Goal: Task Accomplishment & Management: Complete application form

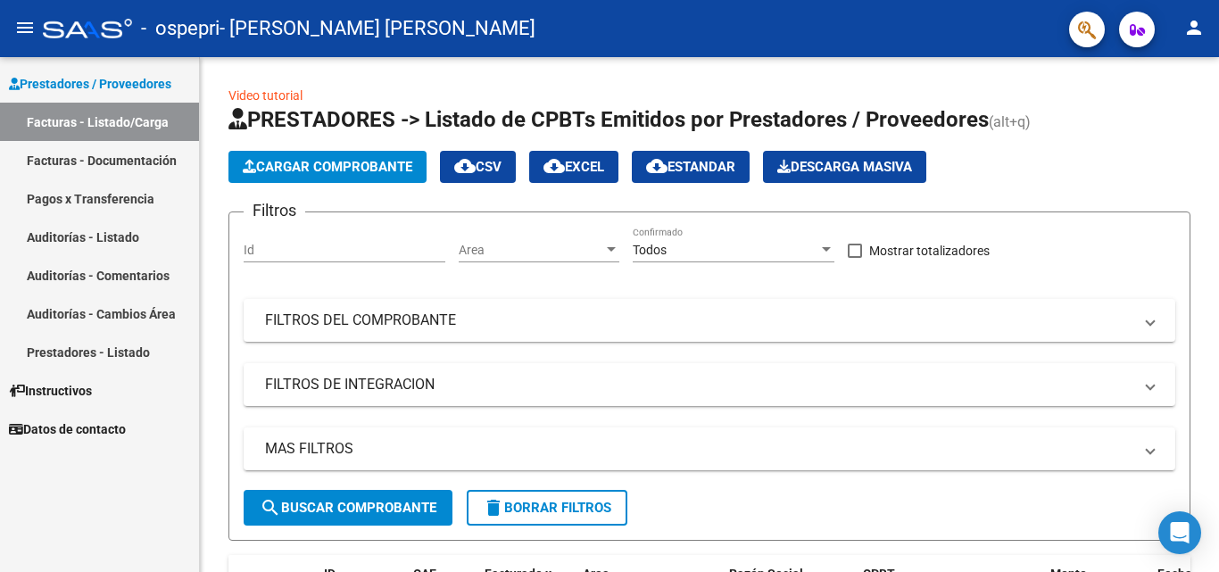
click at [105, 163] on link "Facturas - Documentación" at bounding box center [99, 160] width 199 height 38
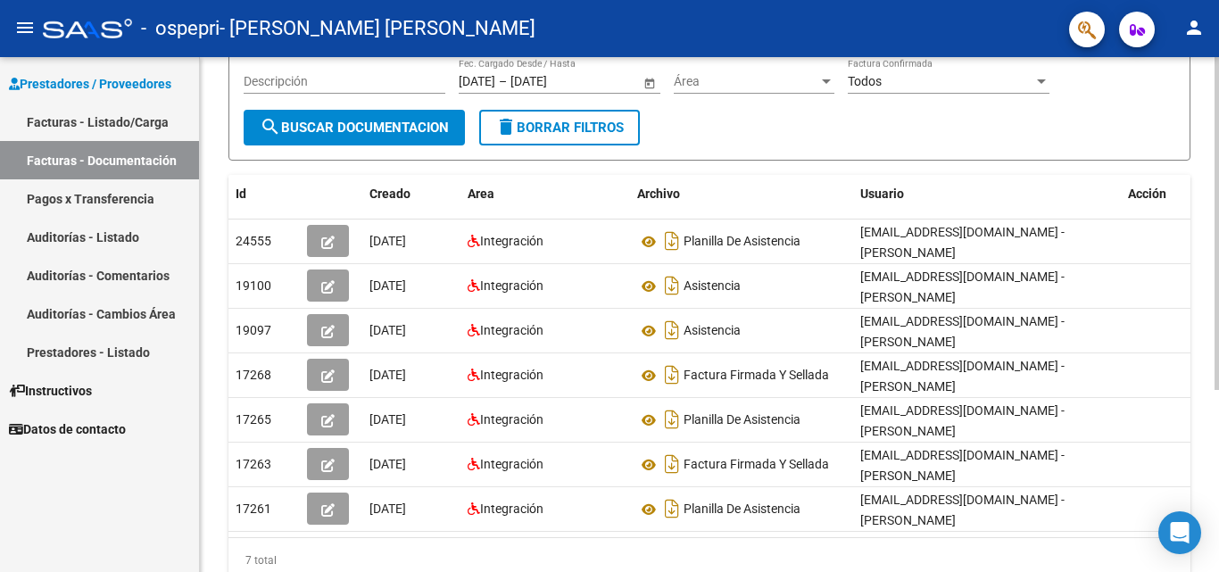
scroll to position [217, 0]
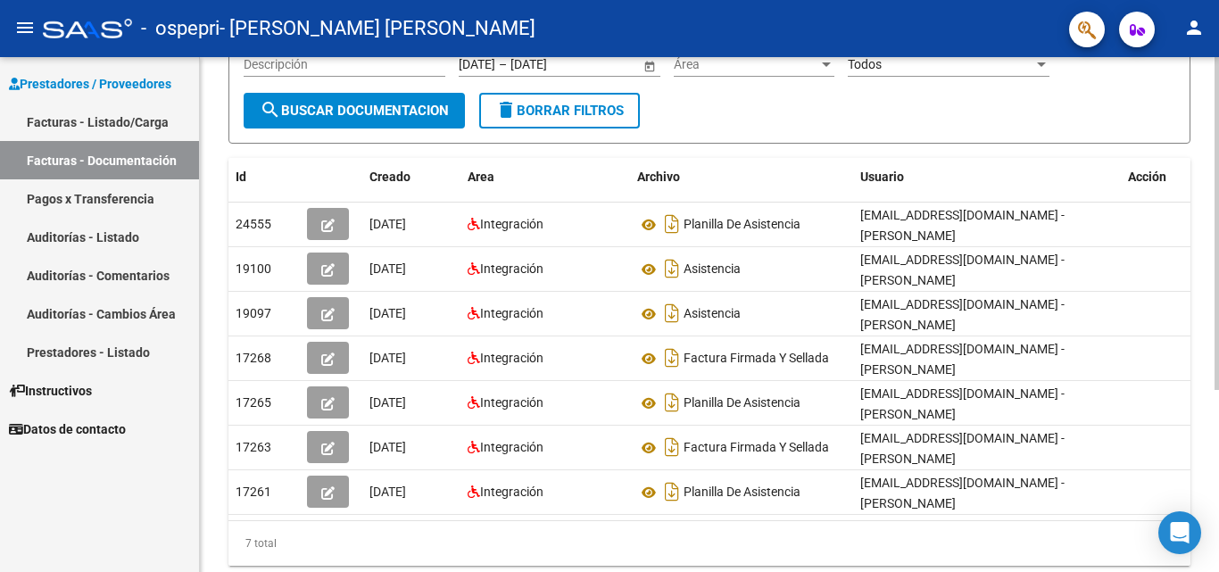
click at [1218, 510] on div at bounding box center [1217, 370] width 4 height 333
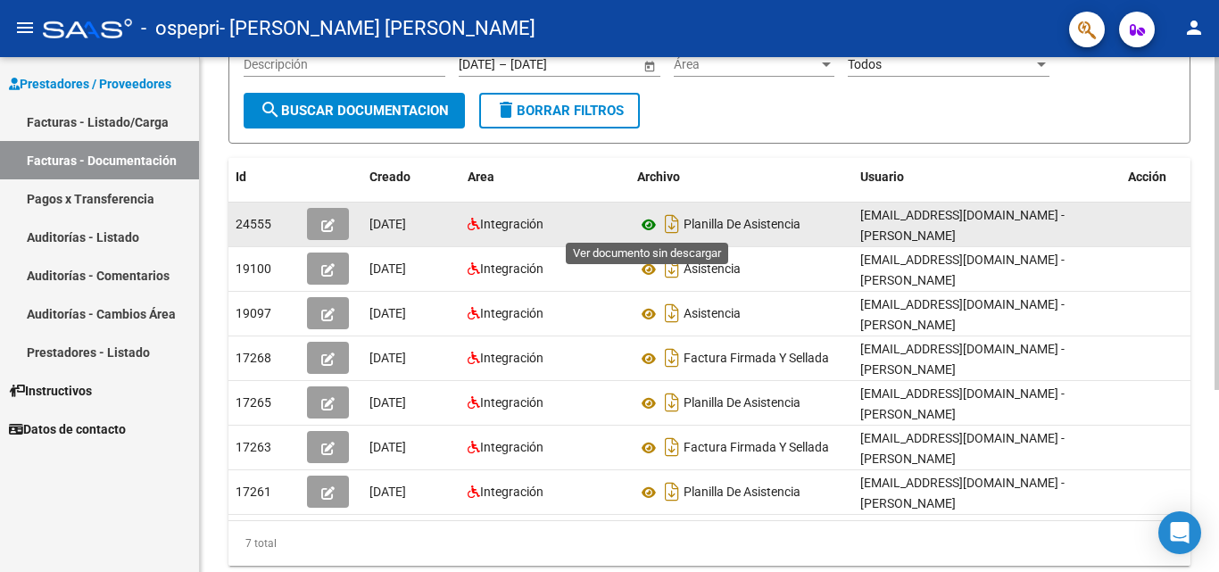
click at [643, 228] on icon at bounding box center [648, 224] width 23 height 21
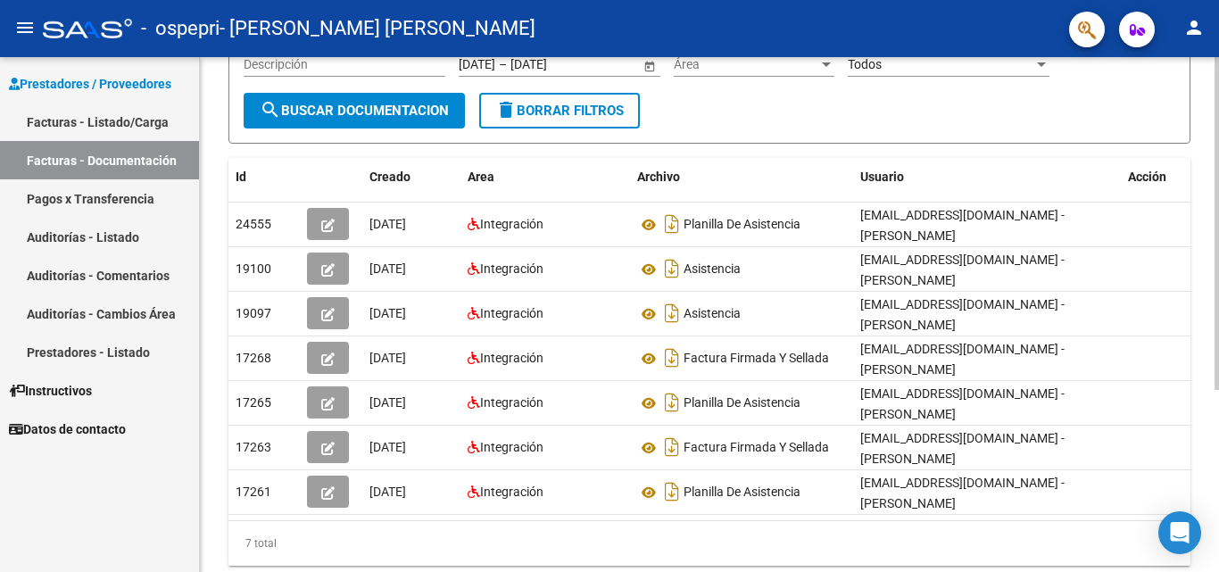
click at [1217, 81] on div at bounding box center [1217, 314] width 4 height 515
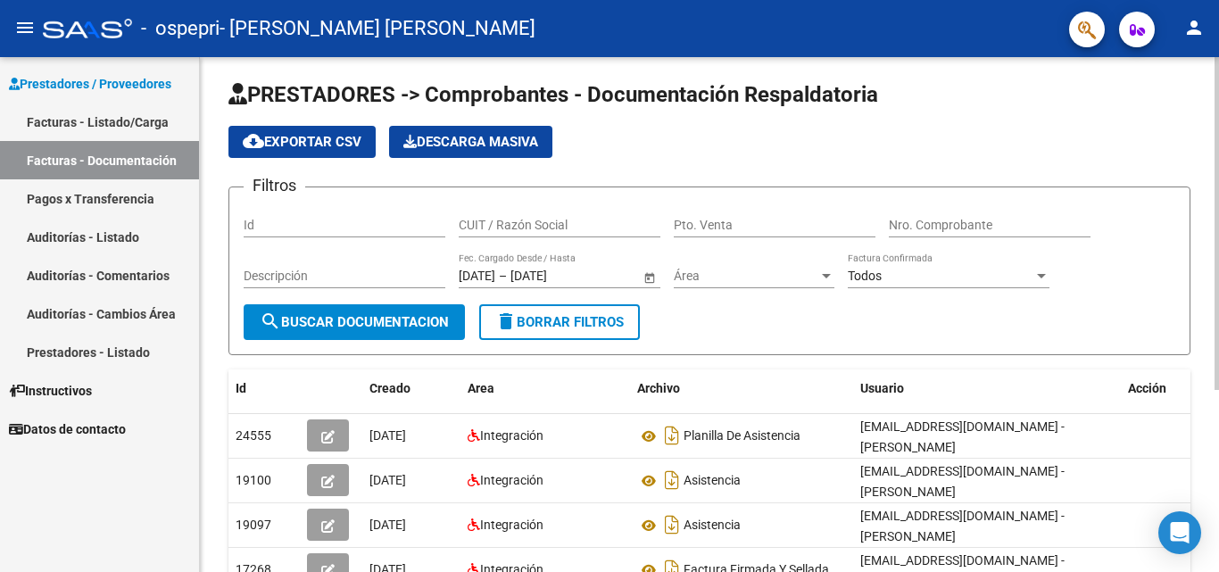
scroll to position [0, 0]
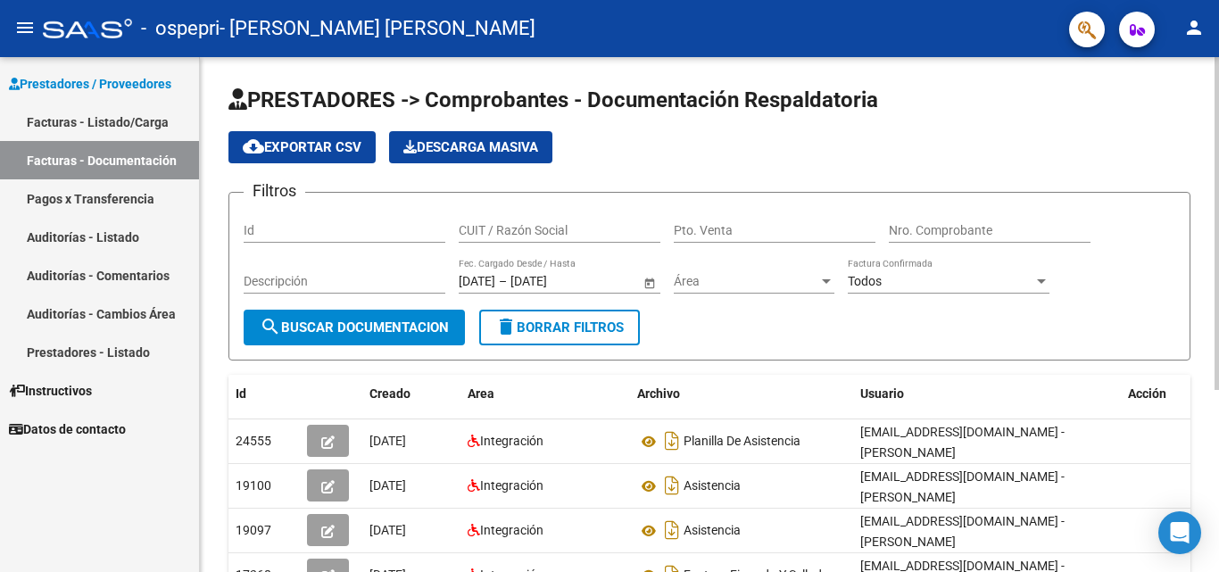
click at [1218, 303] on div at bounding box center [1217, 223] width 4 height 333
click at [117, 112] on link "Facturas - Listado/Carga" at bounding box center [99, 122] width 199 height 38
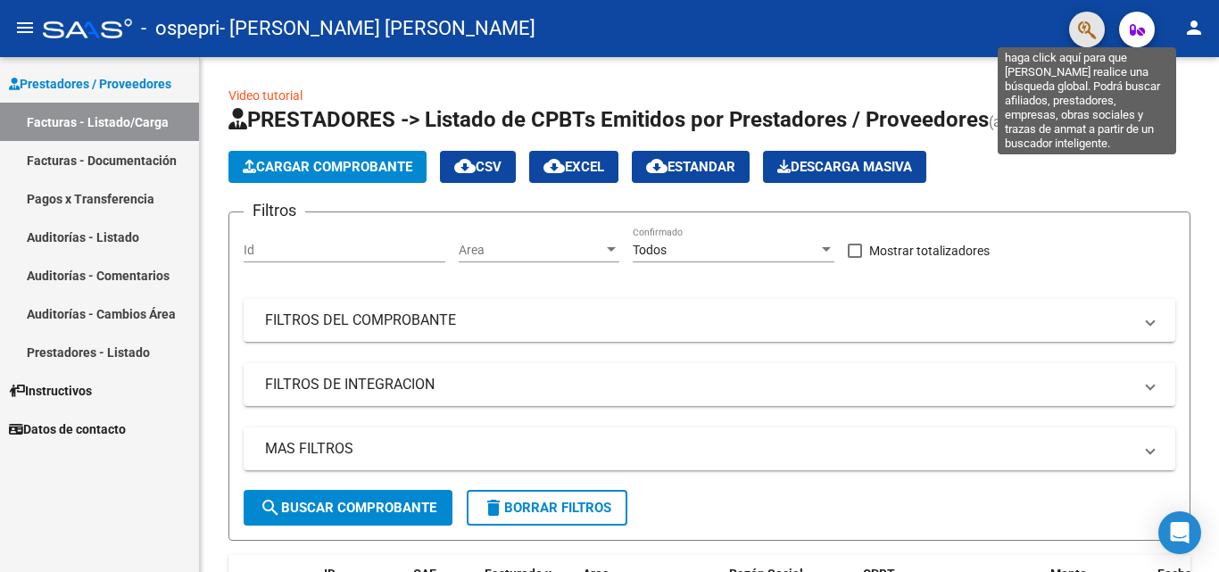
click at [1084, 33] on icon "button" at bounding box center [1087, 30] width 18 height 21
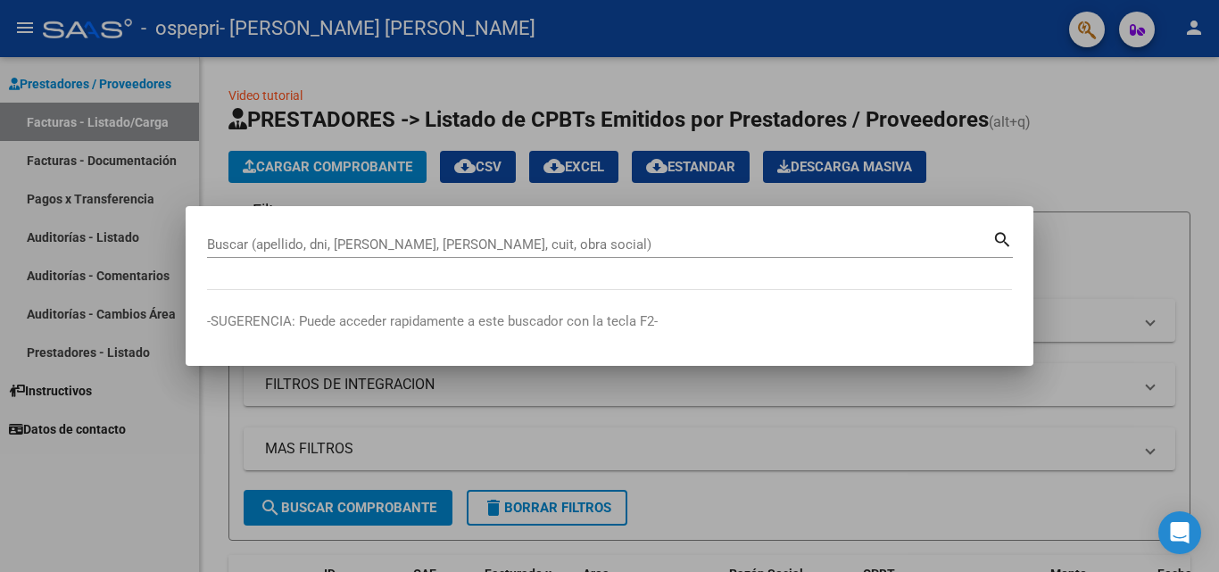
click at [247, 283] on mat-dialog-content "Buscar (apellido, dni, [PERSON_NAME], nro traspaso, cuit, obra social) search" at bounding box center [610, 259] width 848 height 62
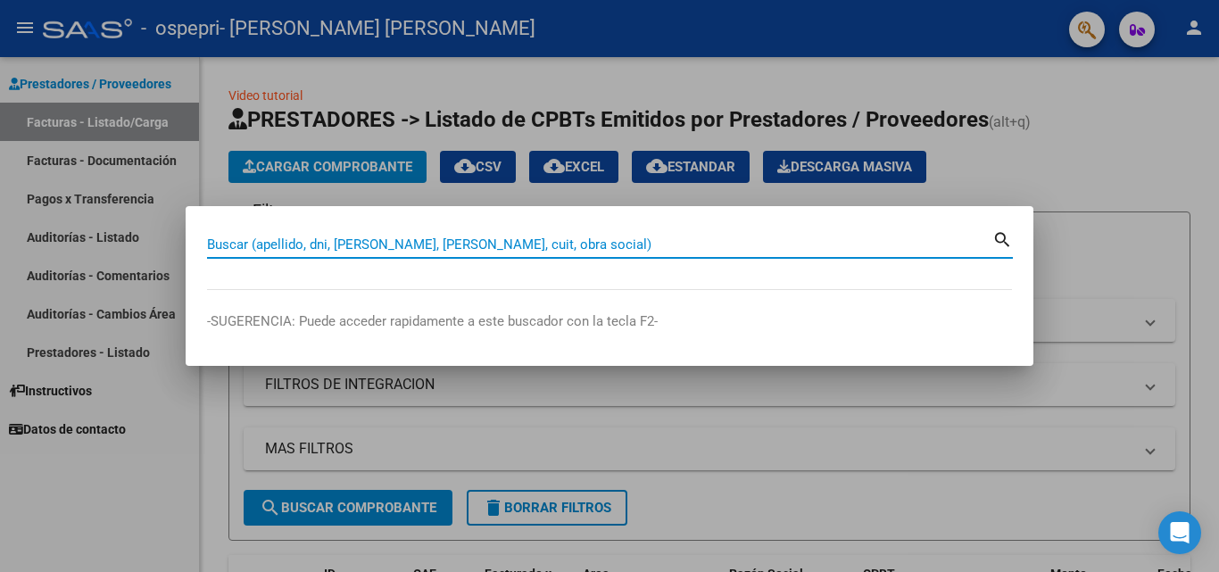
click at [232, 251] on input "Buscar (apellido, dni, [PERSON_NAME], [PERSON_NAME], cuit, obra social)" at bounding box center [599, 244] width 785 height 16
click at [1089, 154] on div at bounding box center [609, 286] width 1219 height 572
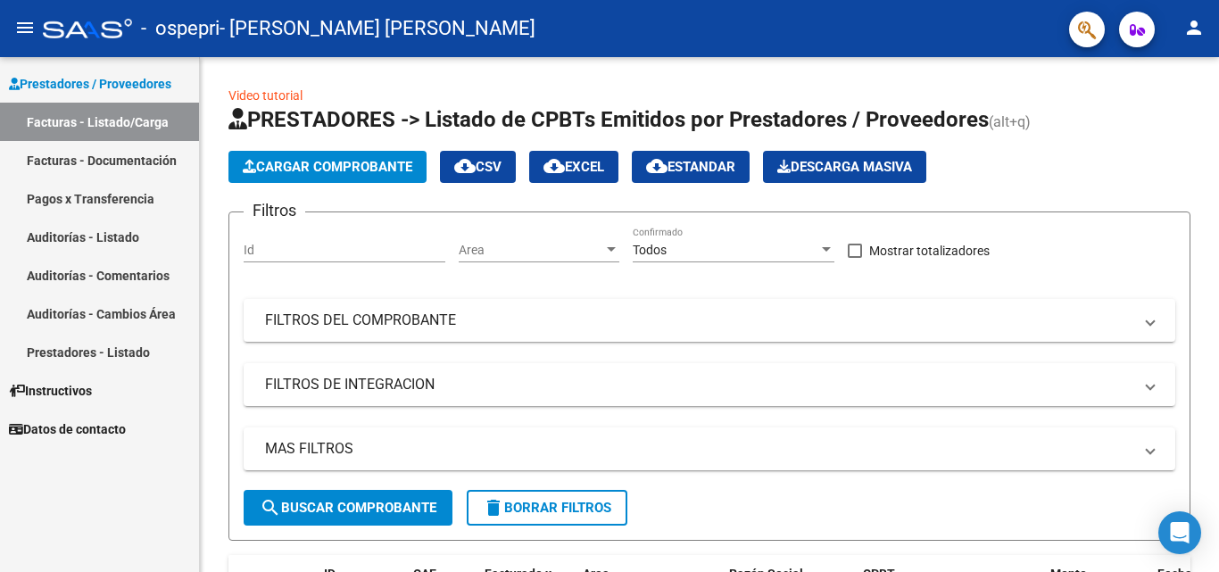
click at [86, 156] on link "Facturas - Documentación" at bounding box center [99, 160] width 199 height 38
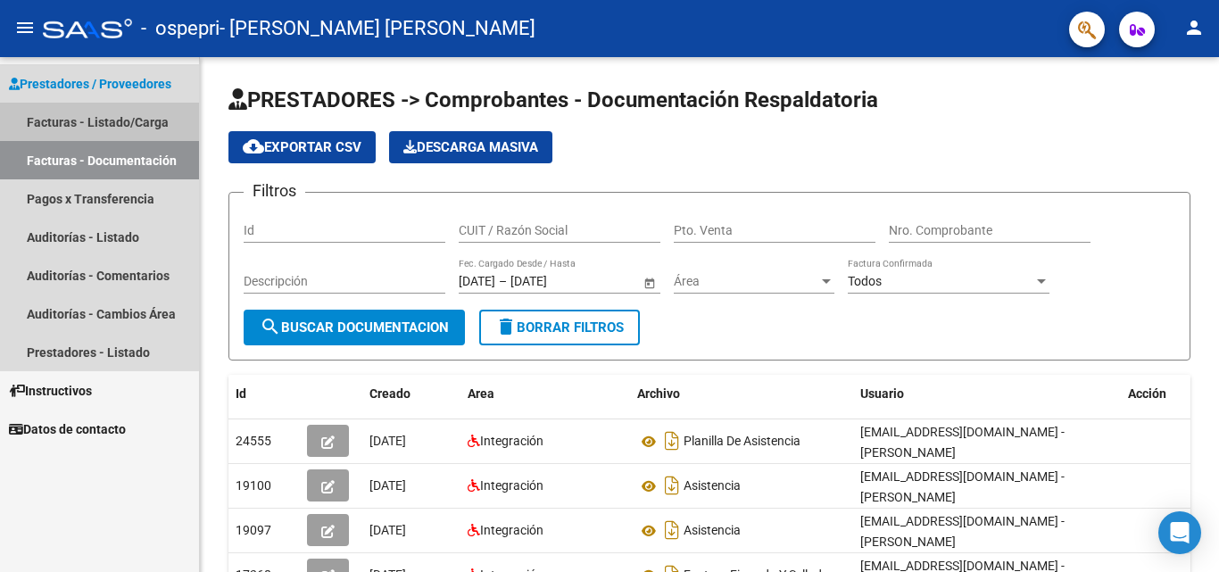
click at [87, 126] on link "Facturas - Listado/Carga" at bounding box center [99, 122] width 199 height 38
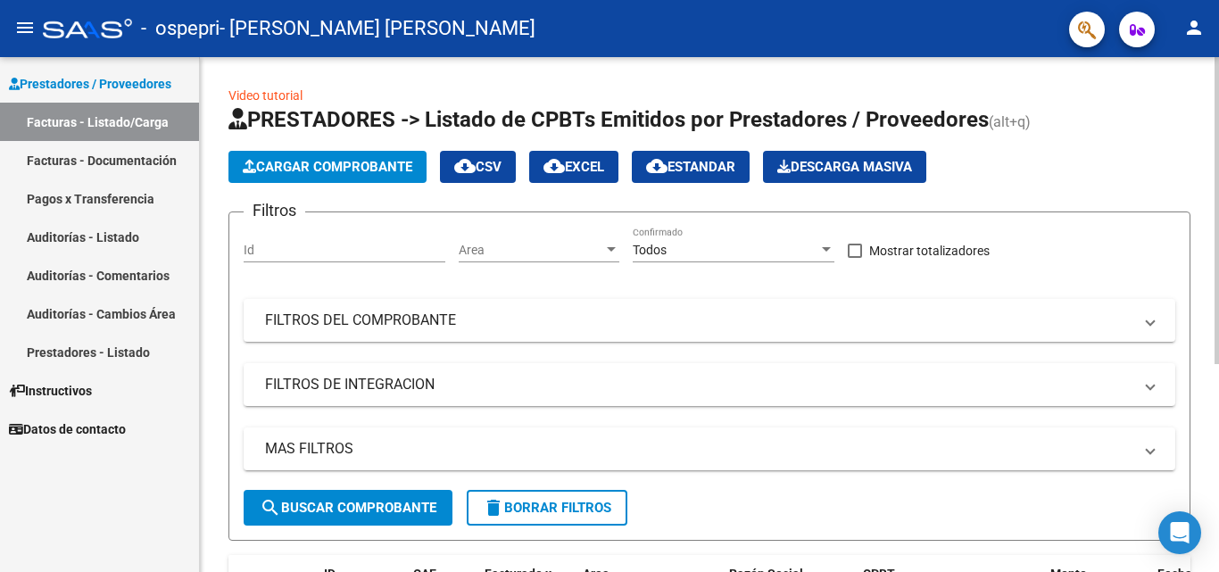
click at [308, 170] on span "Cargar Comprobante" at bounding box center [328, 167] width 170 height 16
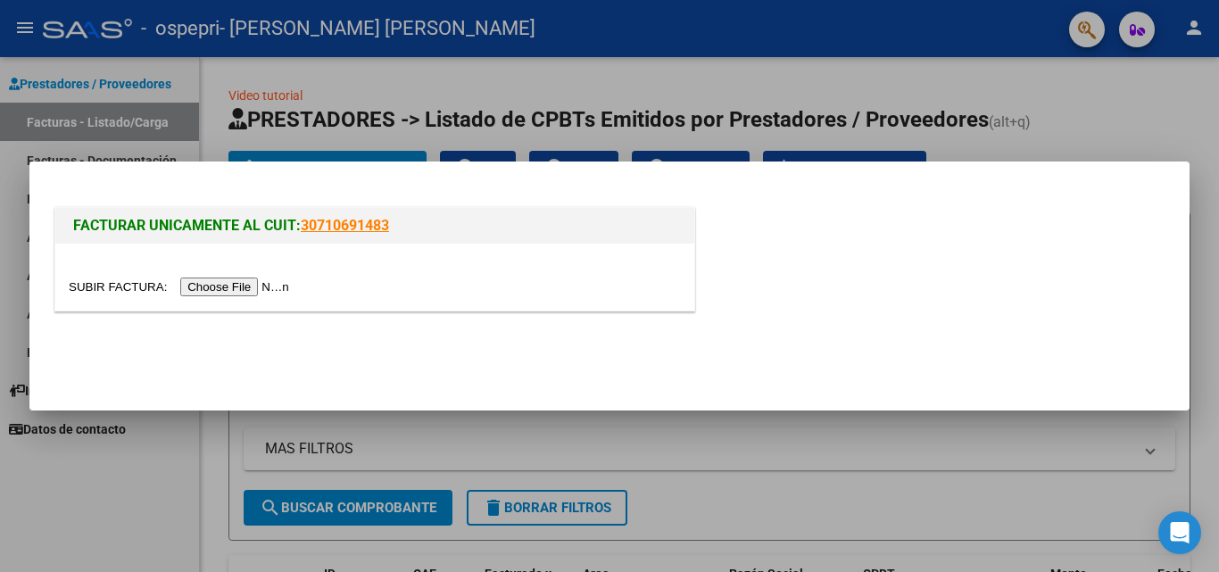
click at [242, 292] on input "file" at bounding box center [182, 287] width 226 height 19
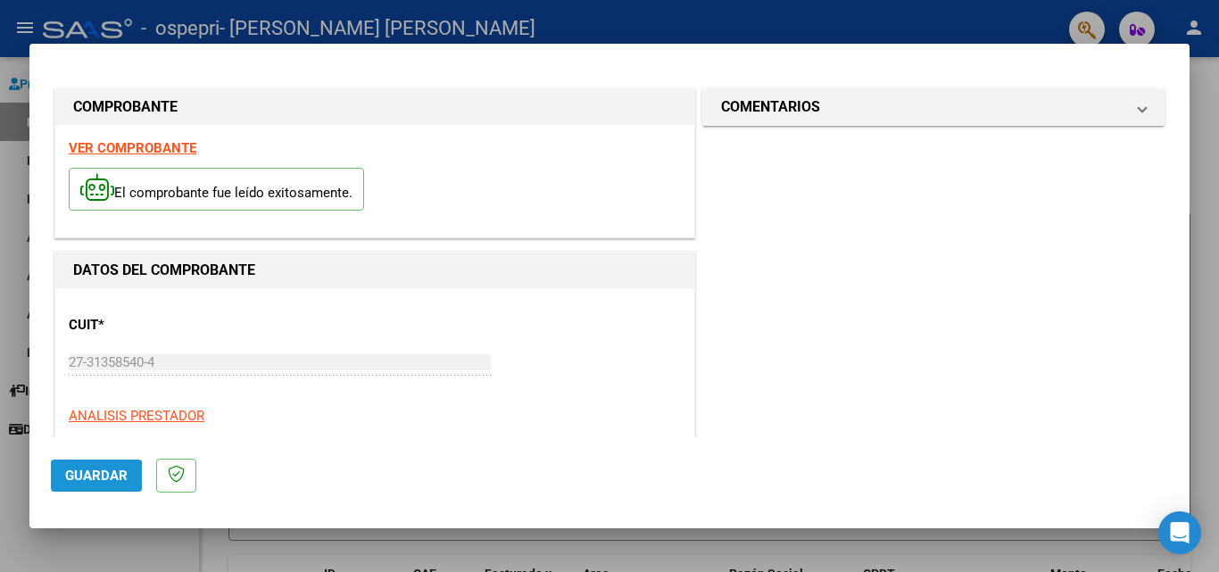
click at [76, 476] on span "Guardar" at bounding box center [96, 476] width 62 height 16
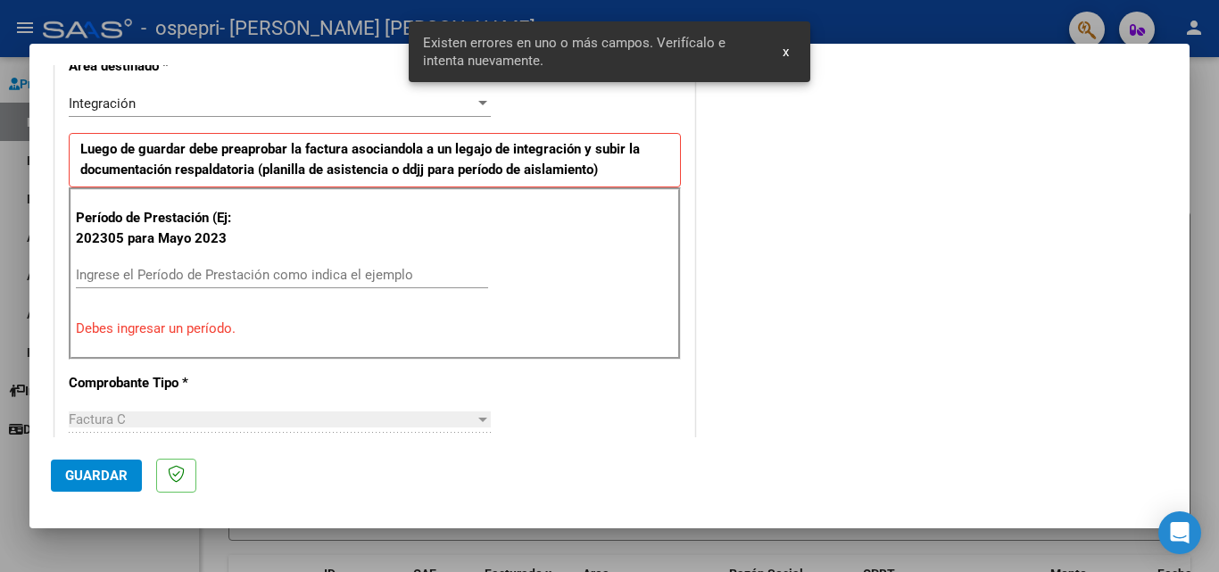
scroll to position [402, 0]
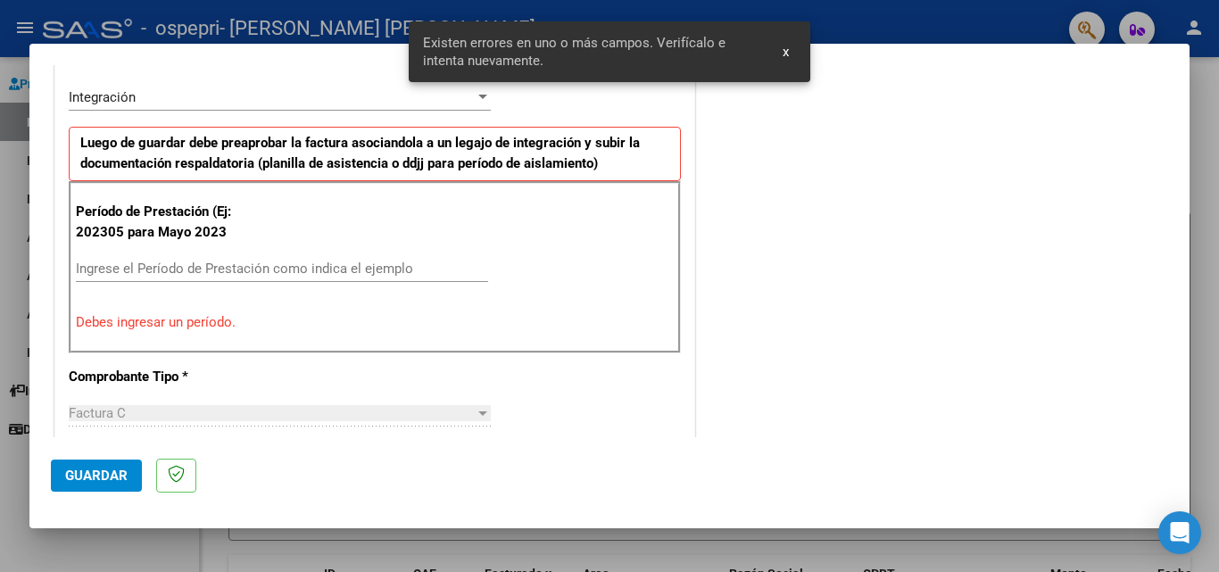
click at [126, 274] on input "Ingrese el Período de Prestación como indica el ejemplo" at bounding box center [282, 269] width 412 height 16
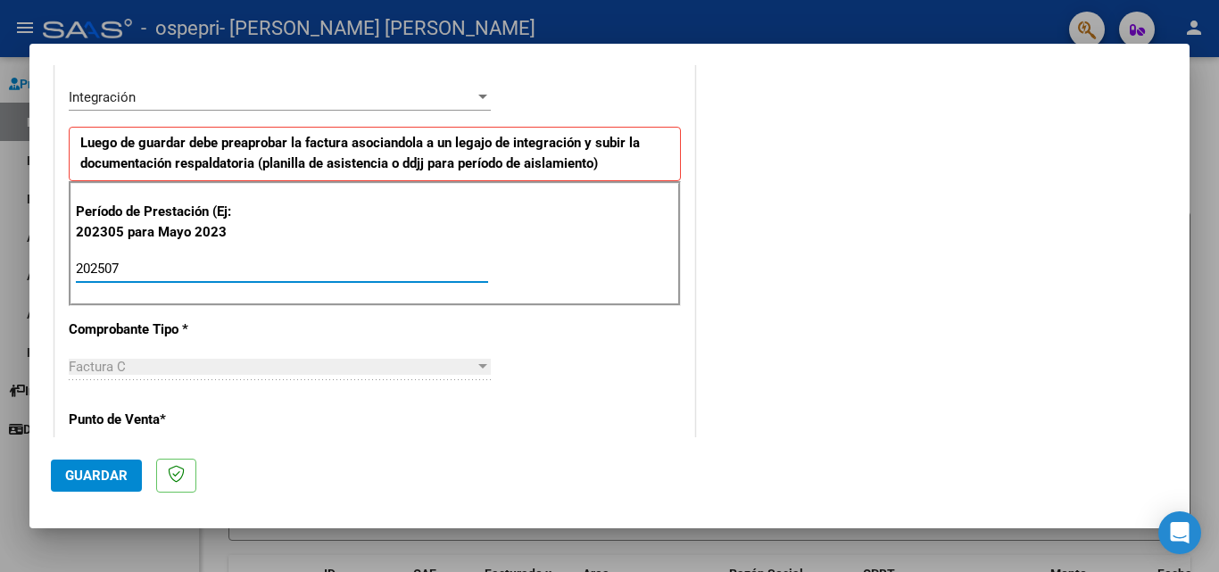
type input "202507"
click at [183, 369] on div "Factura C" at bounding box center [272, 367] width 406 height 16
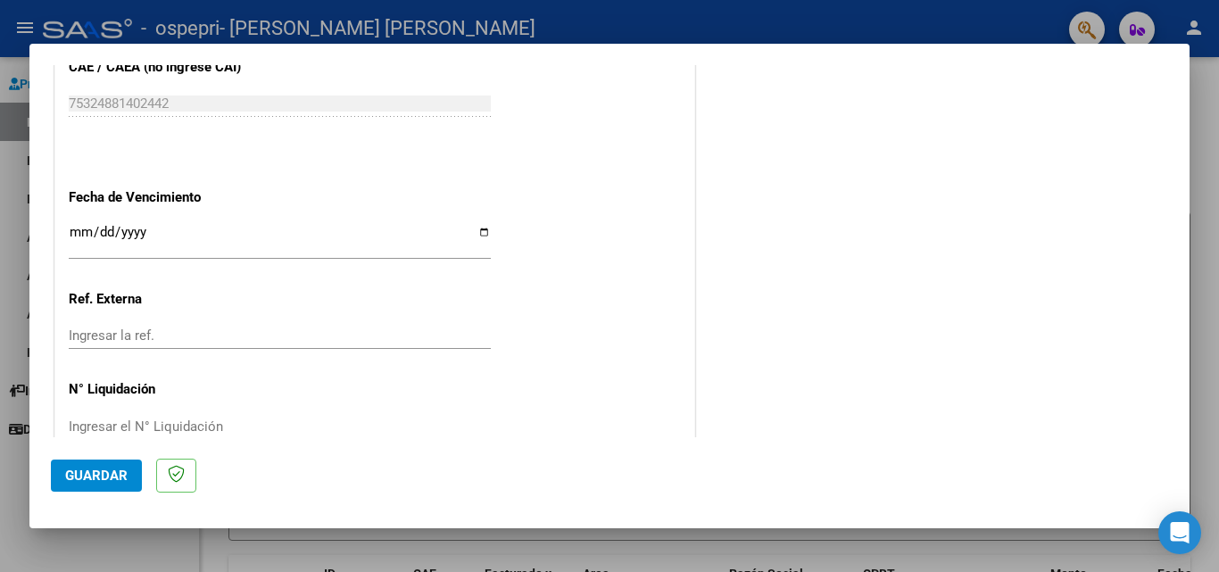
scroll to position [1165, 0]
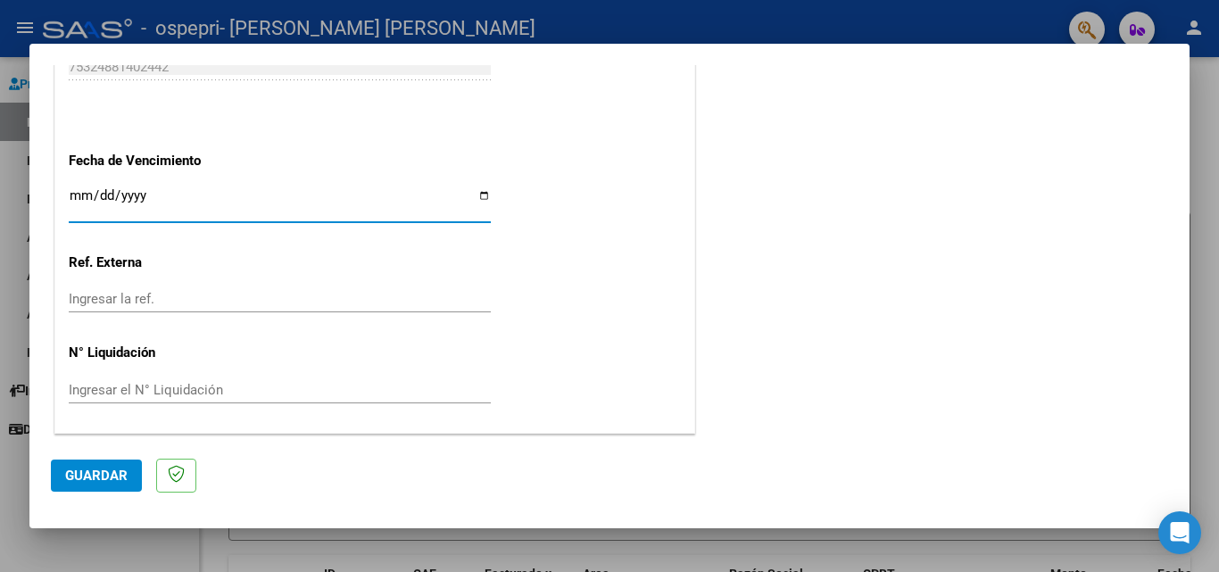
click at [85, 198] on input "Ingresar la fecha" at bounding box center [280, 202] width 422 height 29
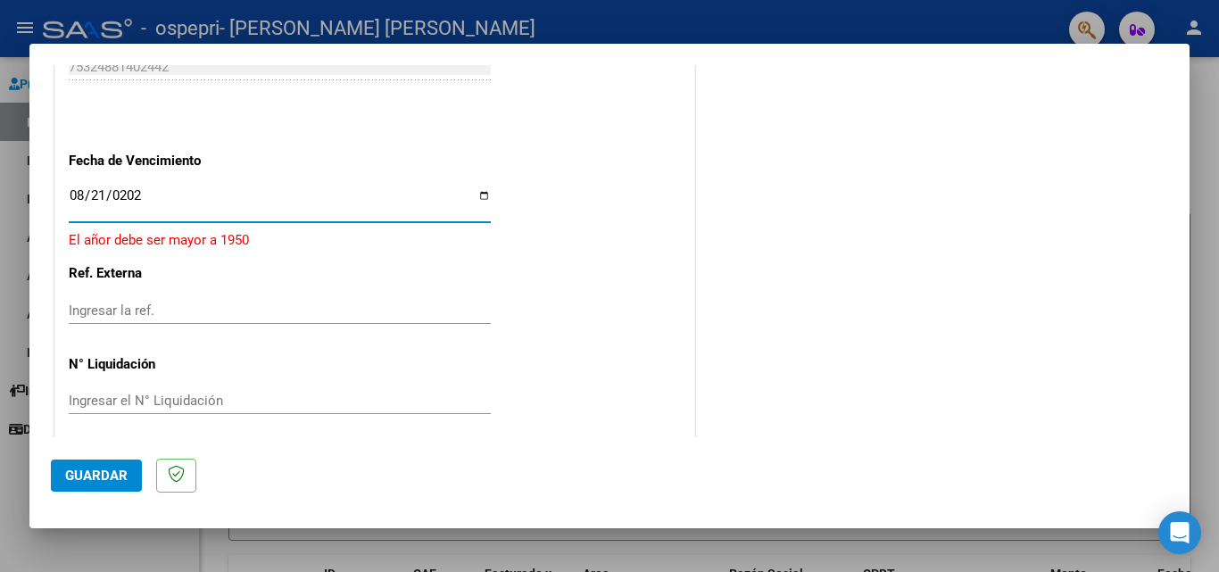
type input "[DATE]"
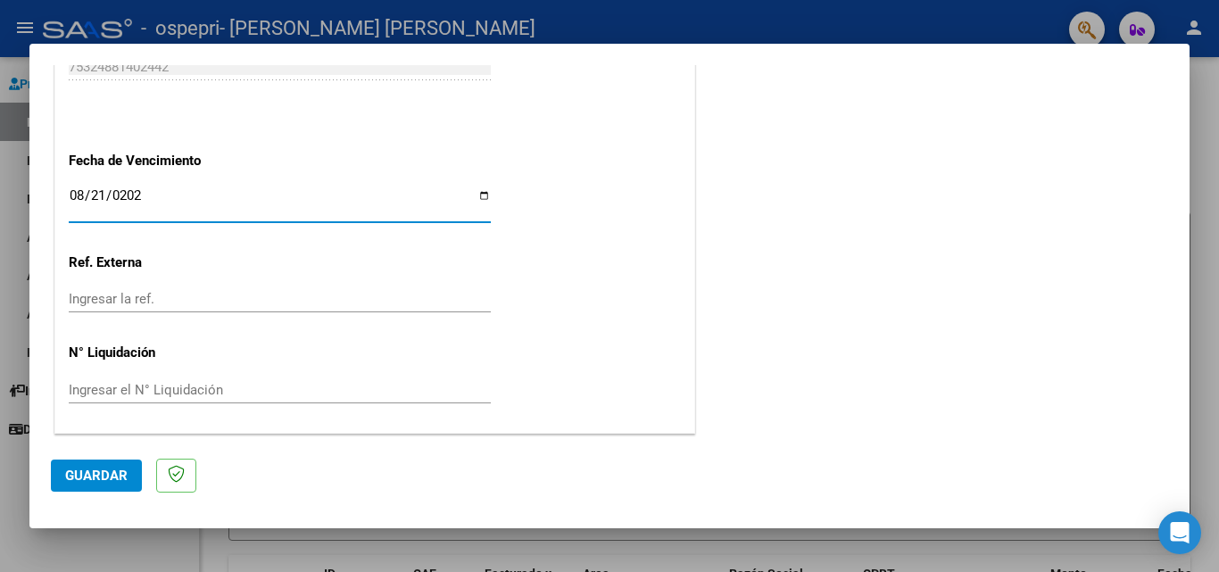
click at [95, 297] on input "Ingresar la ref." at bounding box center [280, 299] width 422 height 16
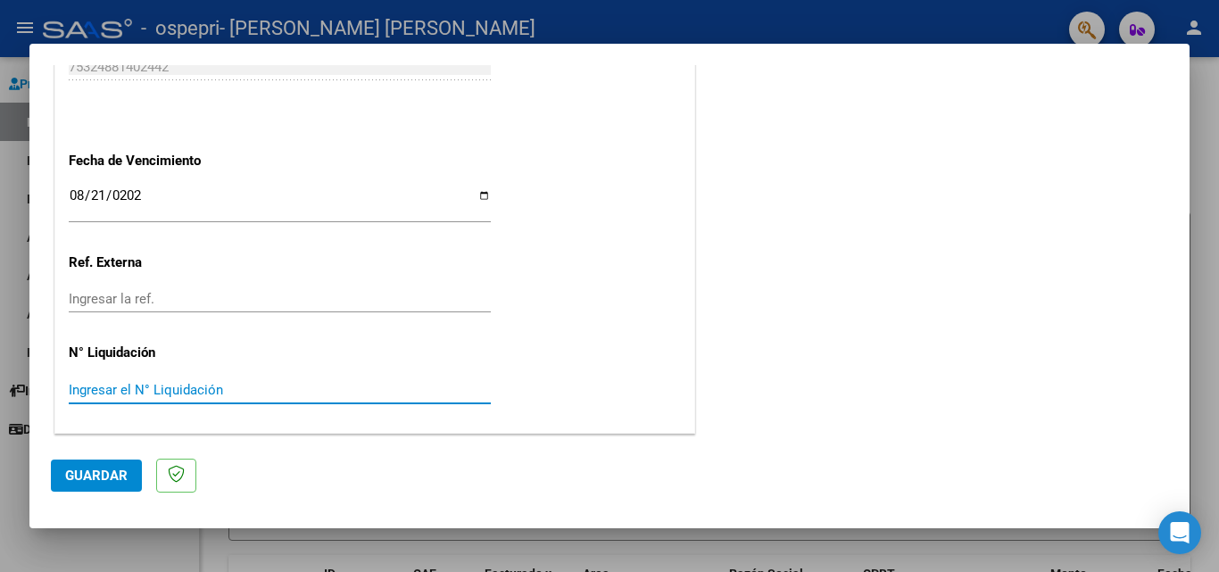
click at [88, 385] on input "Ingresar el N° Liquidación" at bounding box center [280, 390] width 422 height 16
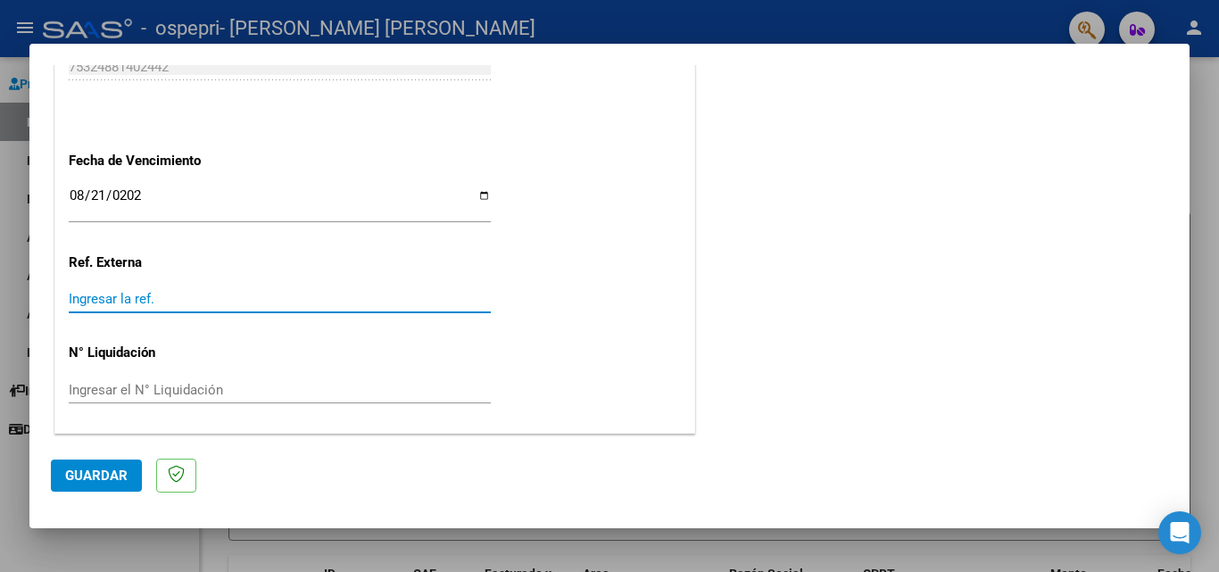
click at [79, 300] on input "Ingresar la ref." at bounding box center [280, 299] width 422 height 16
click at [107, 469] on span "Guardar" at bounding box center [96, 476] width 62 height 16
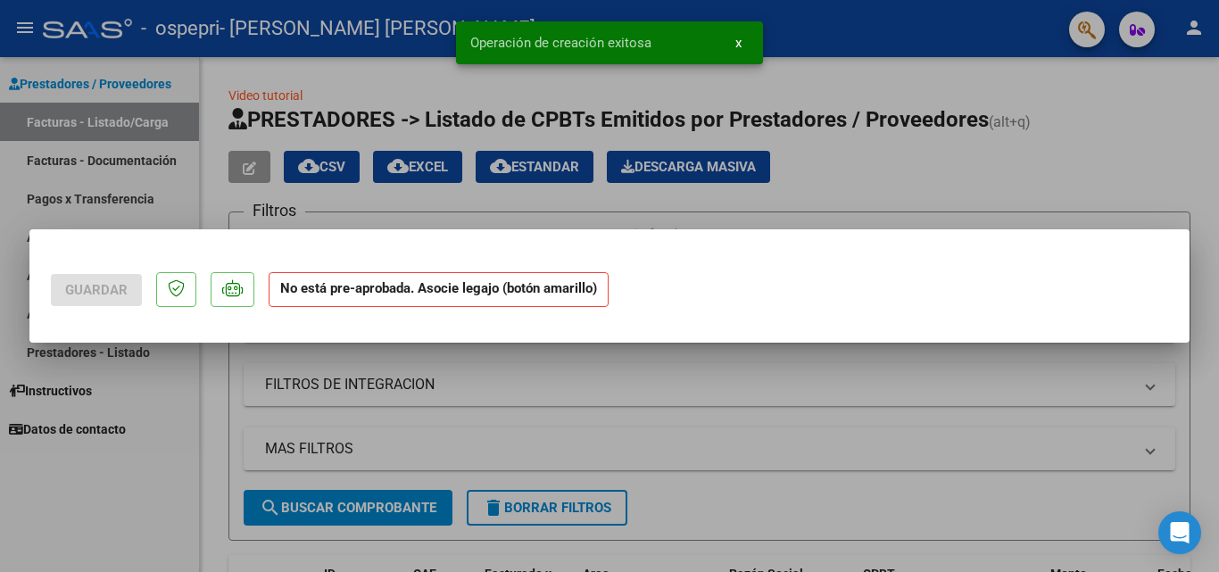
scroll to position [0, 0]
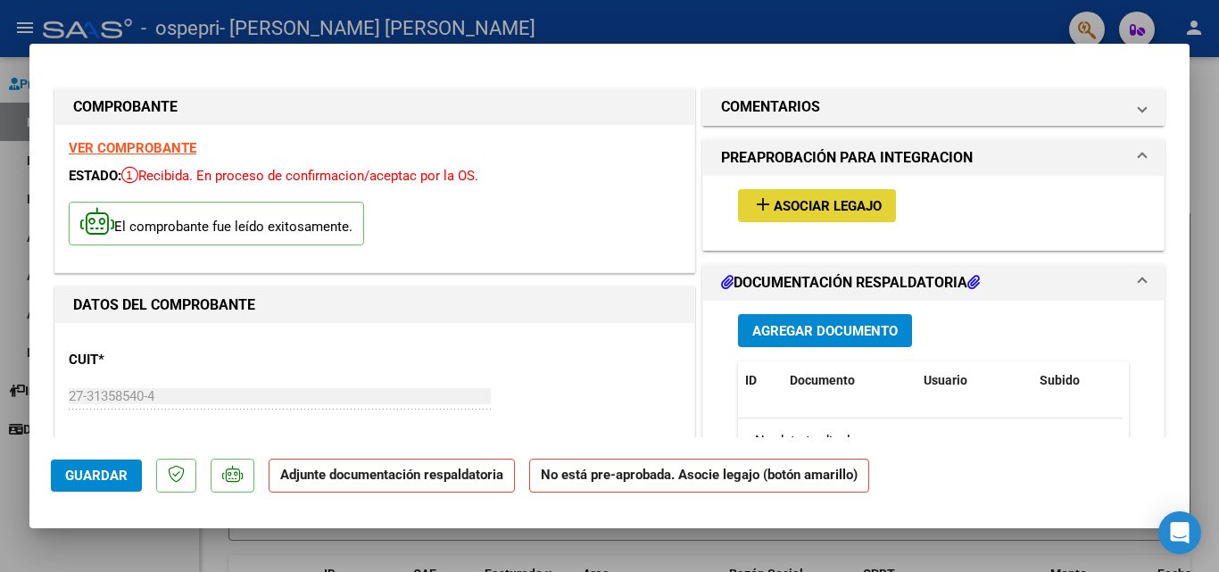
click at [792, 202] on span "Asociar Legajo" at bounding box center [828, 206] width 108 height 16
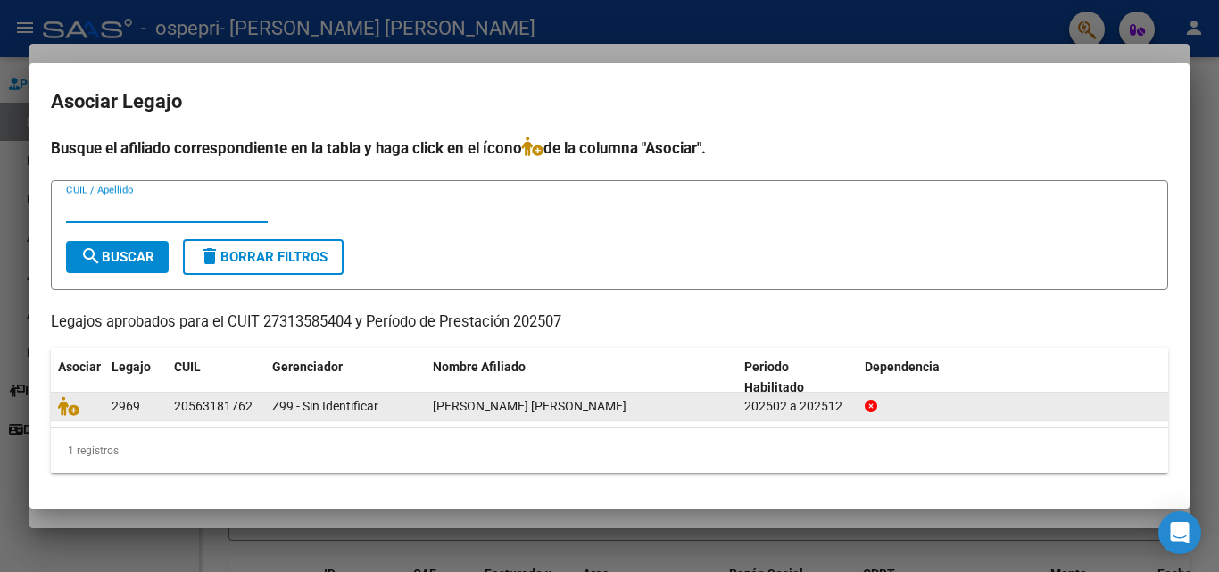
click at [87, 411] on div at bounding box center [77, 406] width 39 height 21
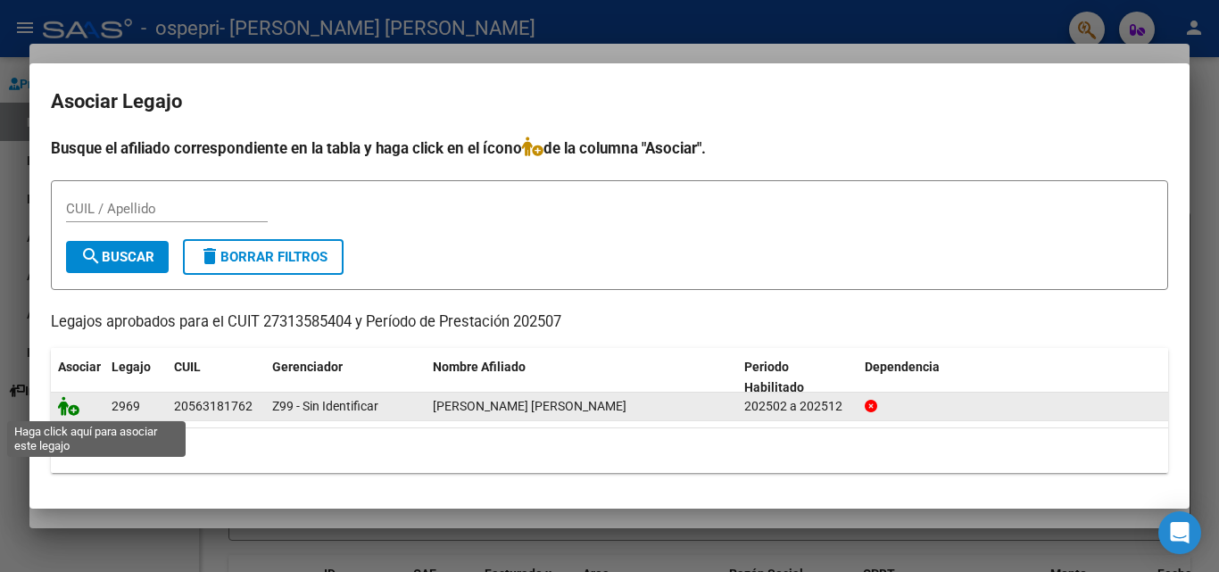
click at [72, 406] on icon at bounding box center [68, 406] width 21 height 20
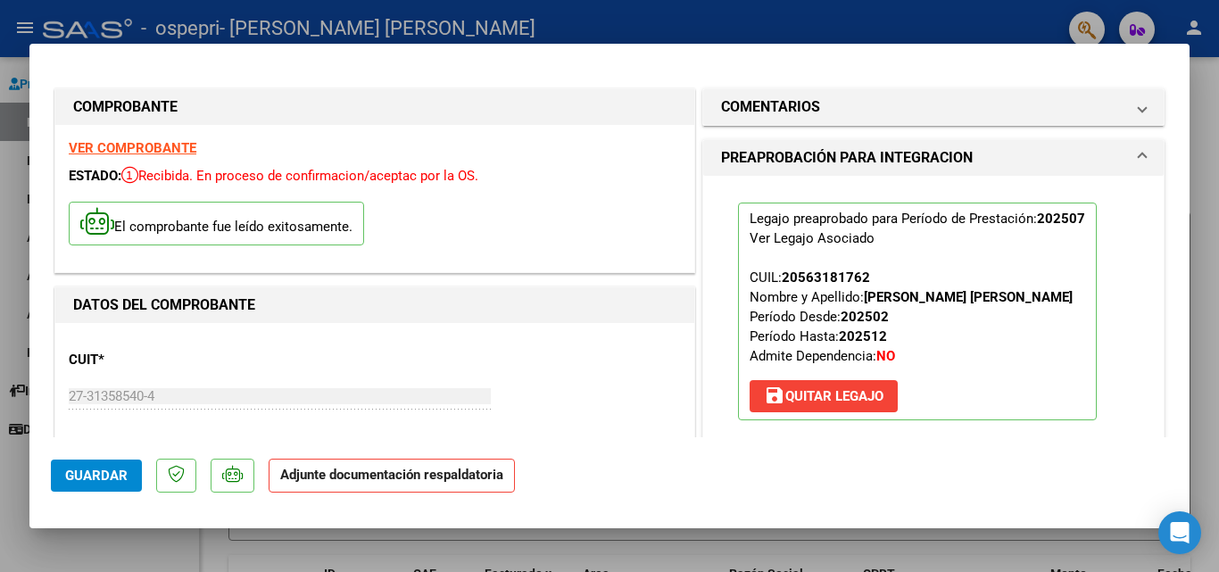
click at [319, 475] on strong "Adjunte documentación respaldatoria" at bounding box center [391, 475] width 223 height 16
click at [1134, 157] on mat-expansion-panel-header "PREAPROBACIÓN PARA INTEGRACION" at bounding box center [933, 158] width 461 height 36
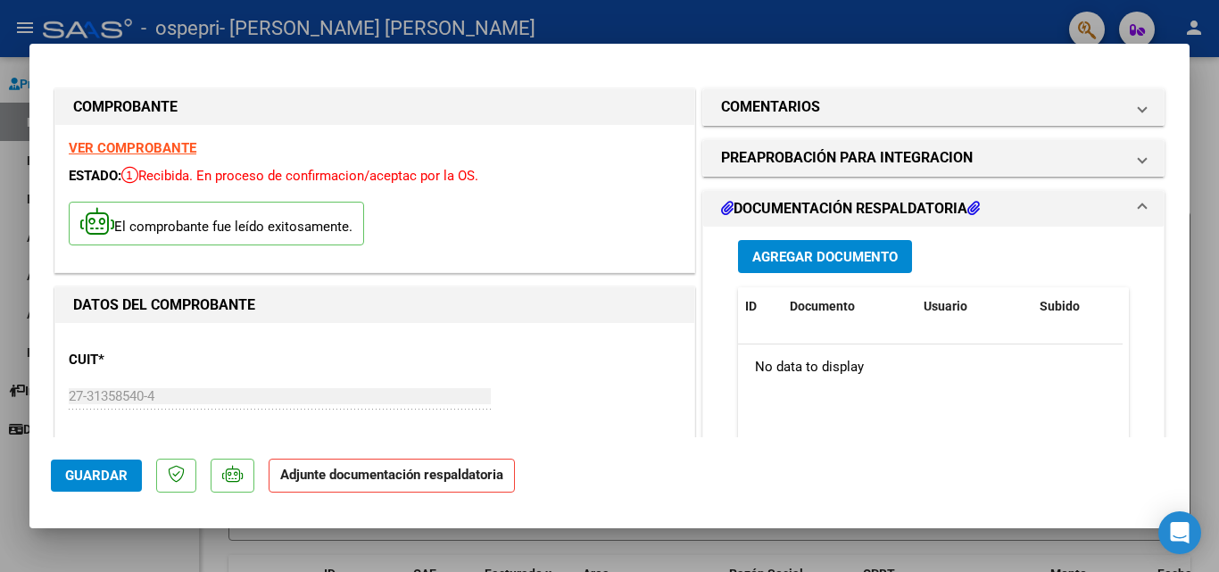
click at [789, 253] on span "Agregar Documento" at bounding box center [824, 257] width 145 height 16
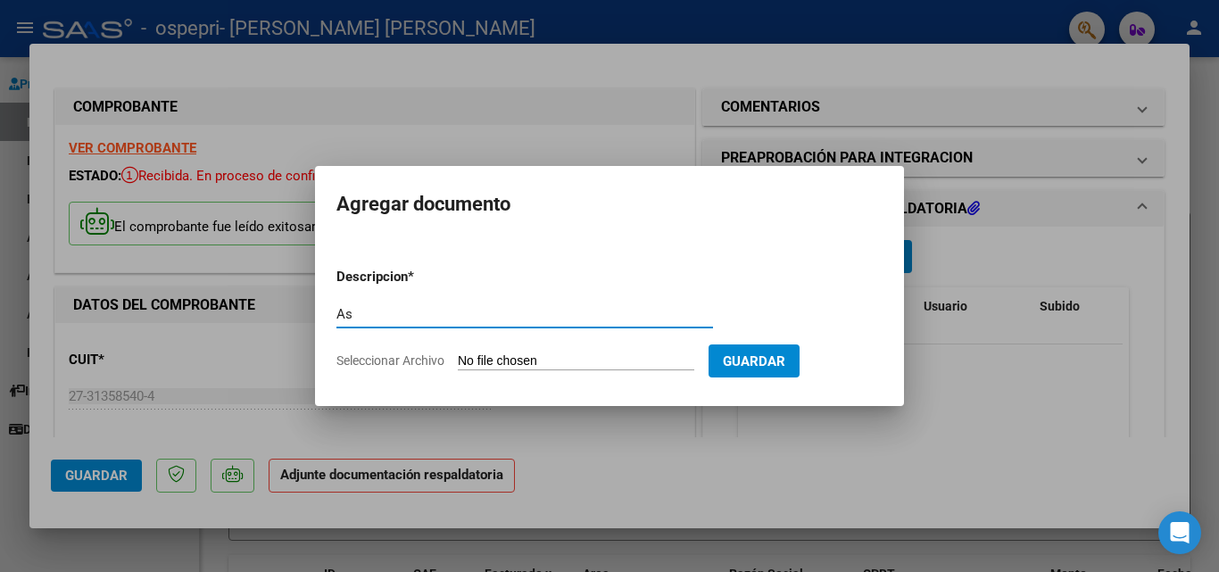
type input "A"
type input "Planilla de Asistencia"
click at [601, 356] on input "Seleccionar Archivo" at bounding box center [576, 361] width 236 height 17
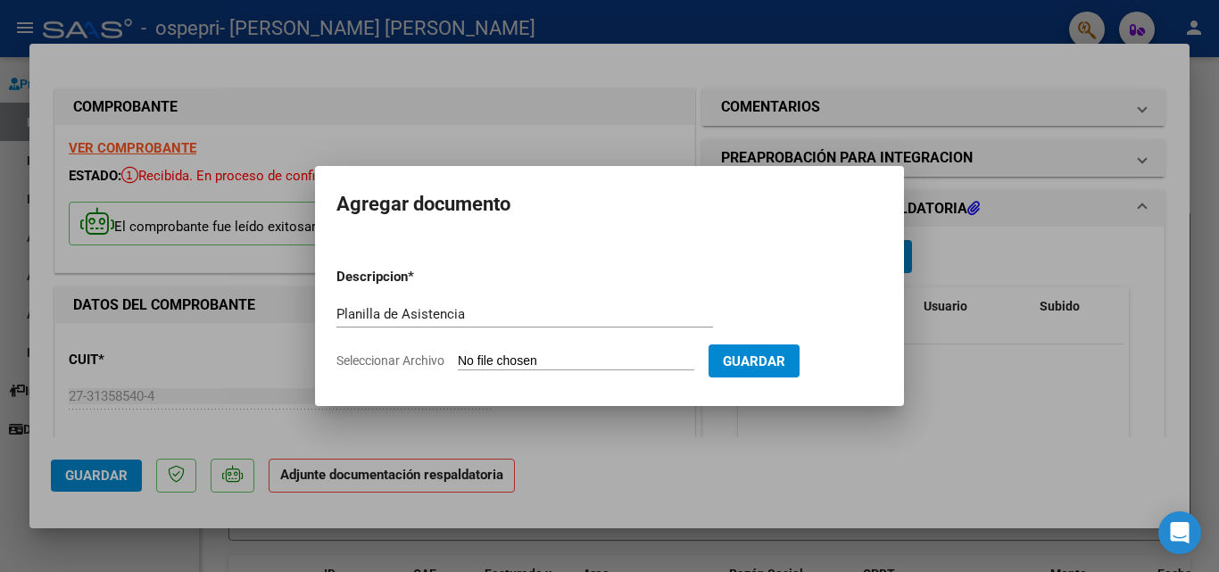
type input "C:\fakepath\asistencia psi [PERSON_NAME].pdf"
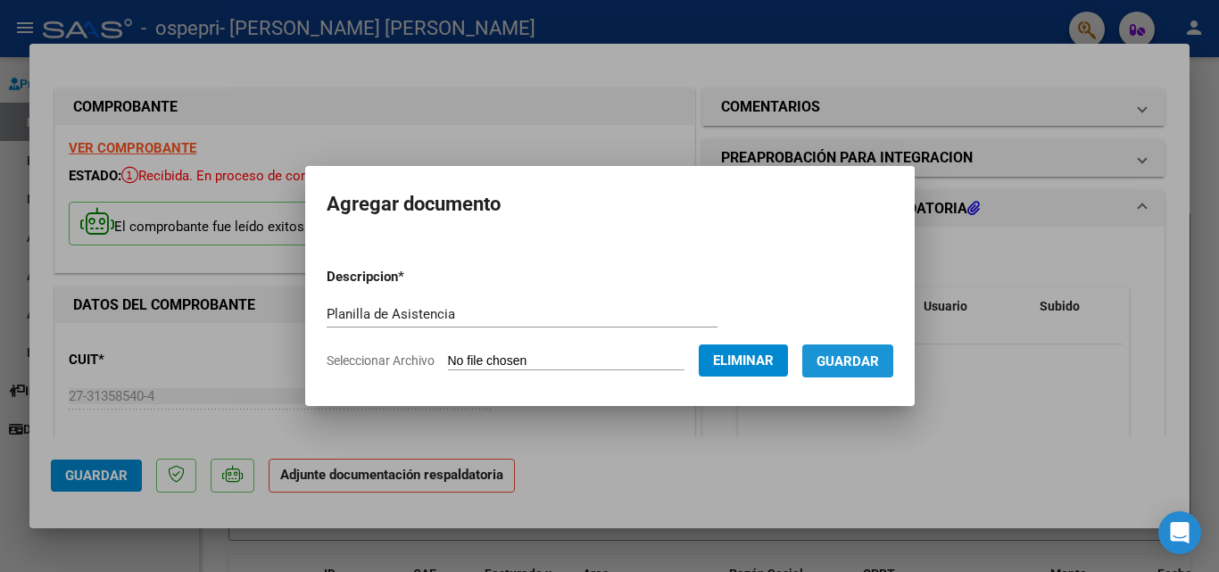
click at [855, 356] on span "Guardar" at bounding box center [848, 361] width 62 height 16
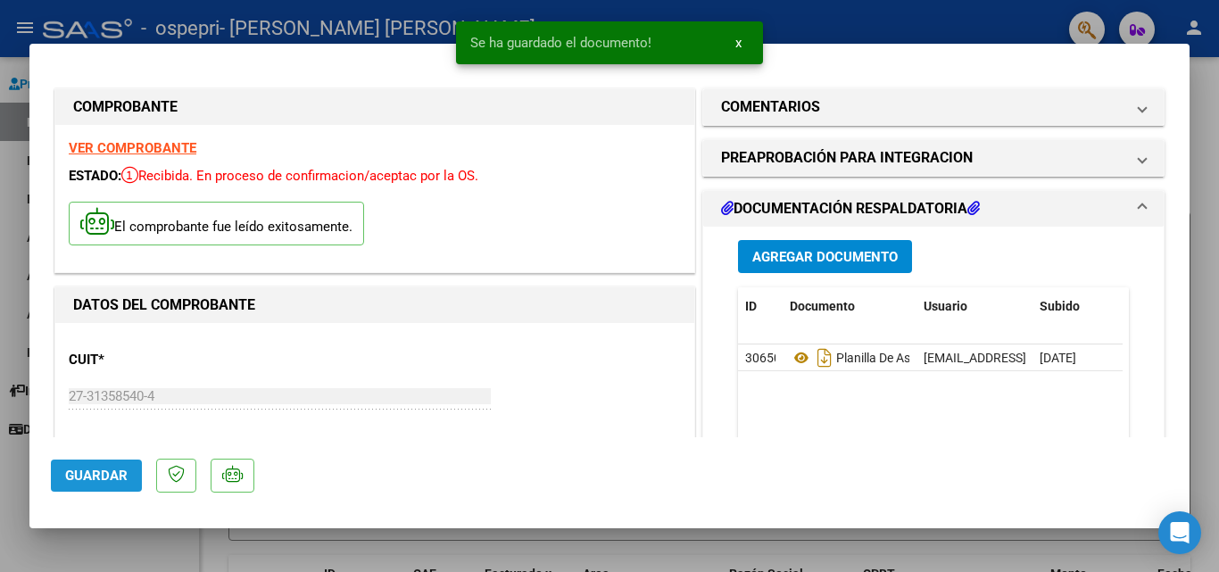
click at [91, 480] on span "Guardar" at bounding box center [96, 476] width 62 height 16
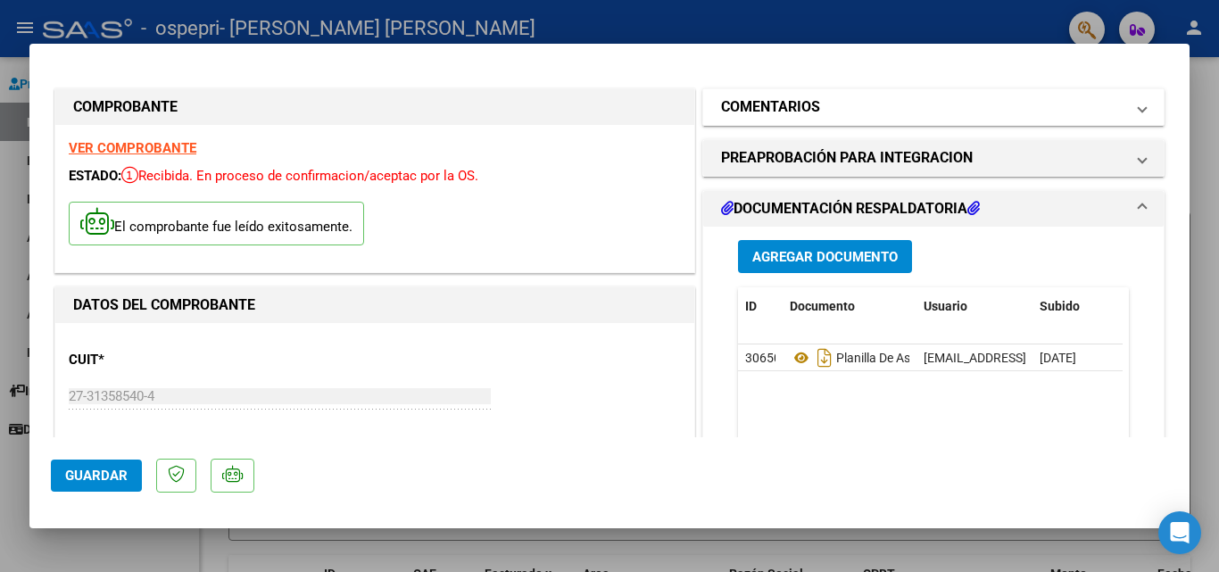
click at [1139, 110] on span at bounding box center [1142, 106] width 7 height 21
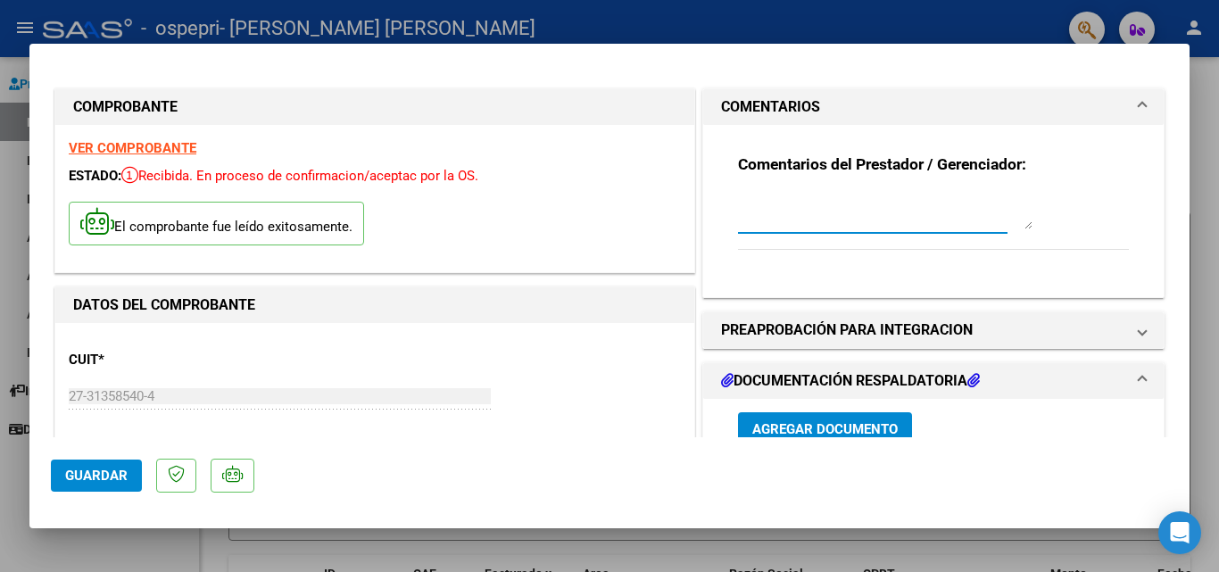
click at [768, 220] on textarea at bounding box center [885, 212] width 295 height 36
type textarea "s"
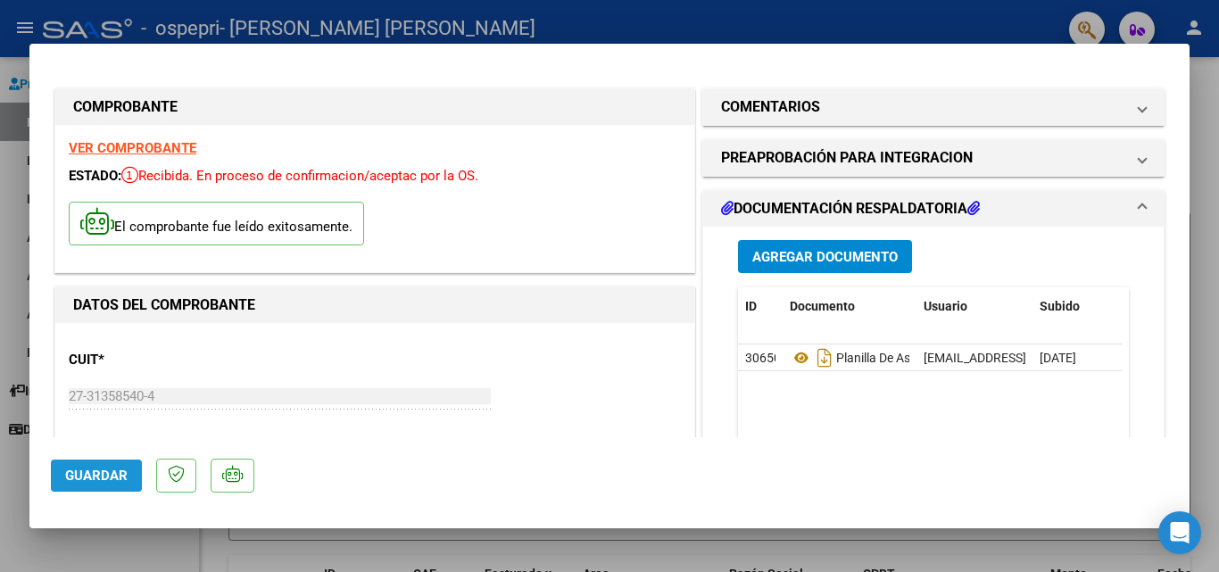
click at [83, 469] on span "Guardar" at bounding box center [96, 476] width 62 height 16
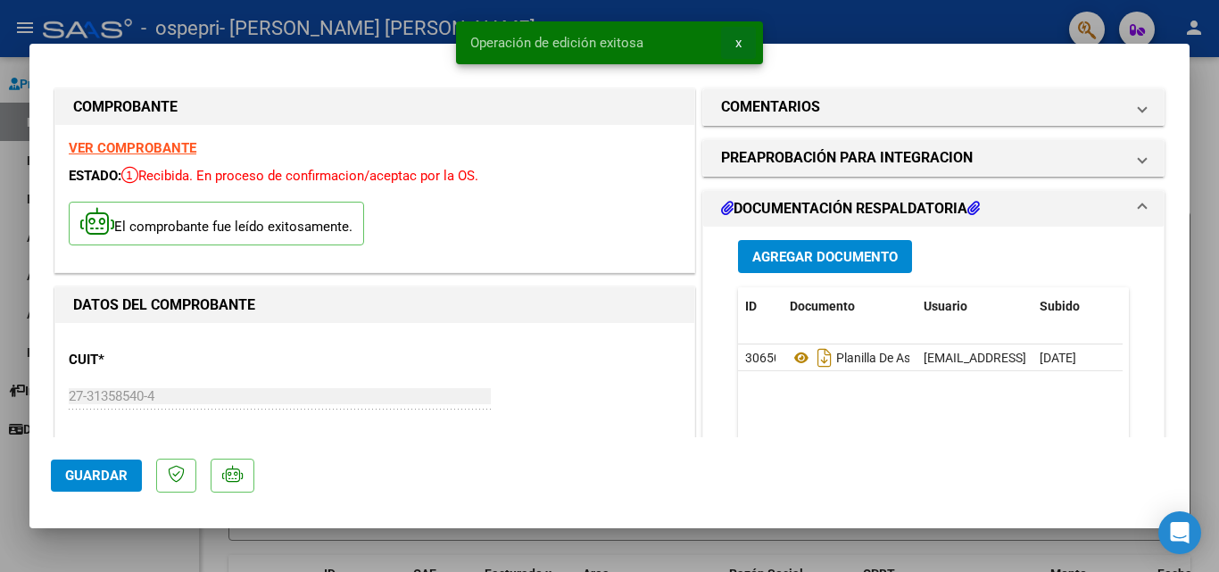
click at [737, 41] on span "x" at bounding box center [738, 43] width 6 height 16
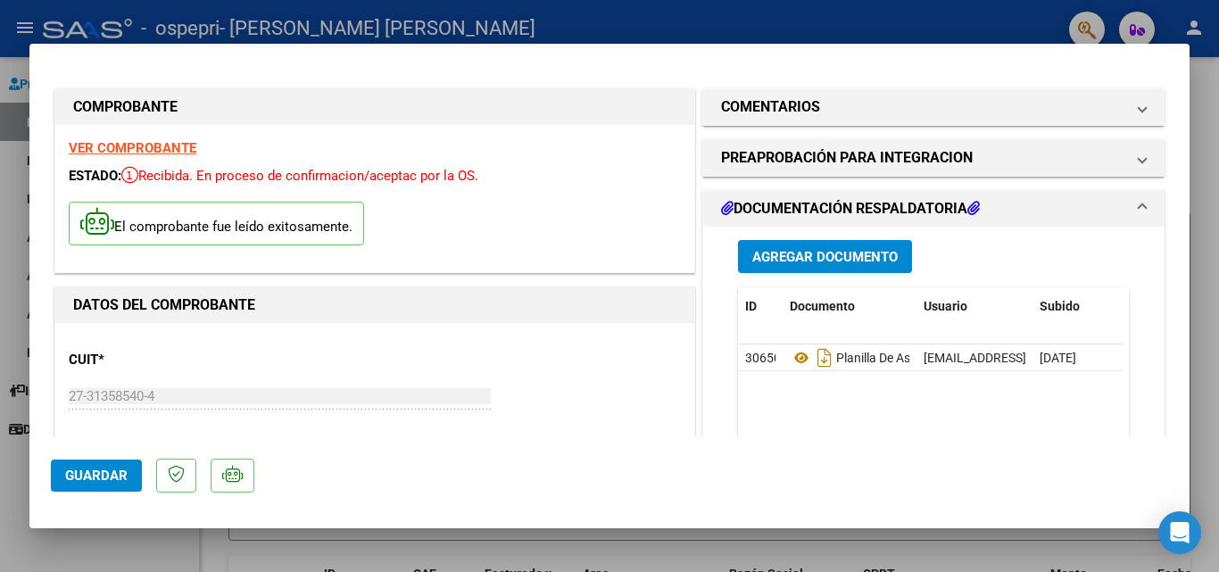
click at [917, 548] on div at bounding box center [609, 286] width 1219 height 572
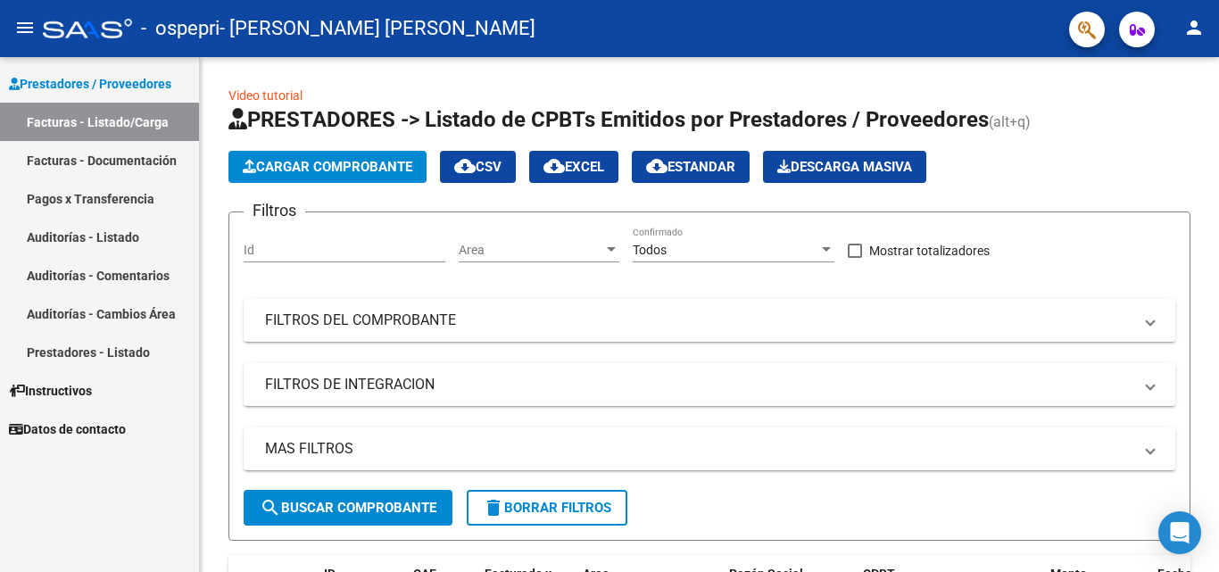
click at [66, 161] on link "Facturas - Documentación" at bounding box center [99, 160] width 199 height 38
